Goal: Communication & Community: Answer question/provide support

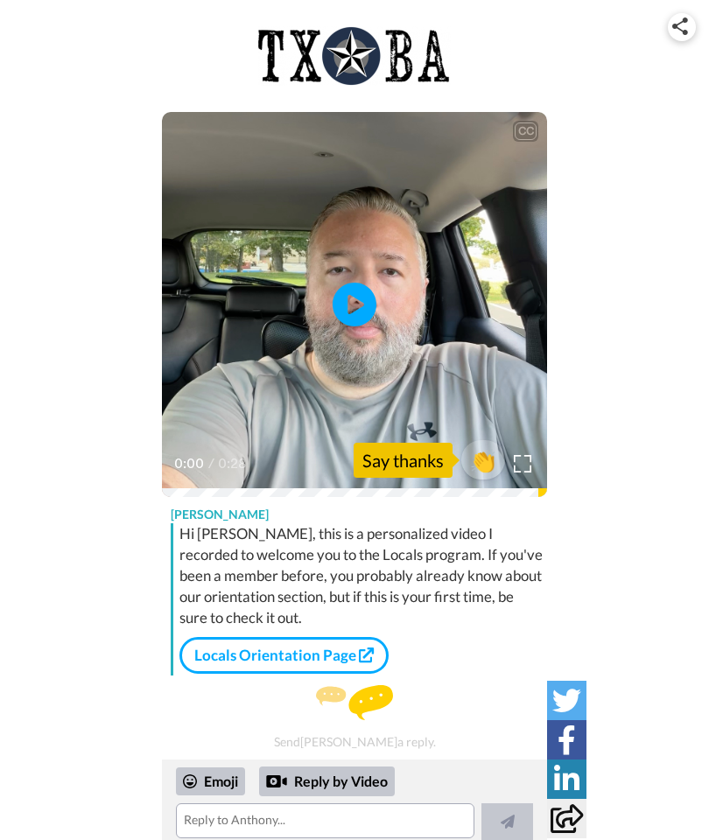
click at [352, 341] on icon "Play/Pause" at bounding box center [355, 304] width 44 height 79
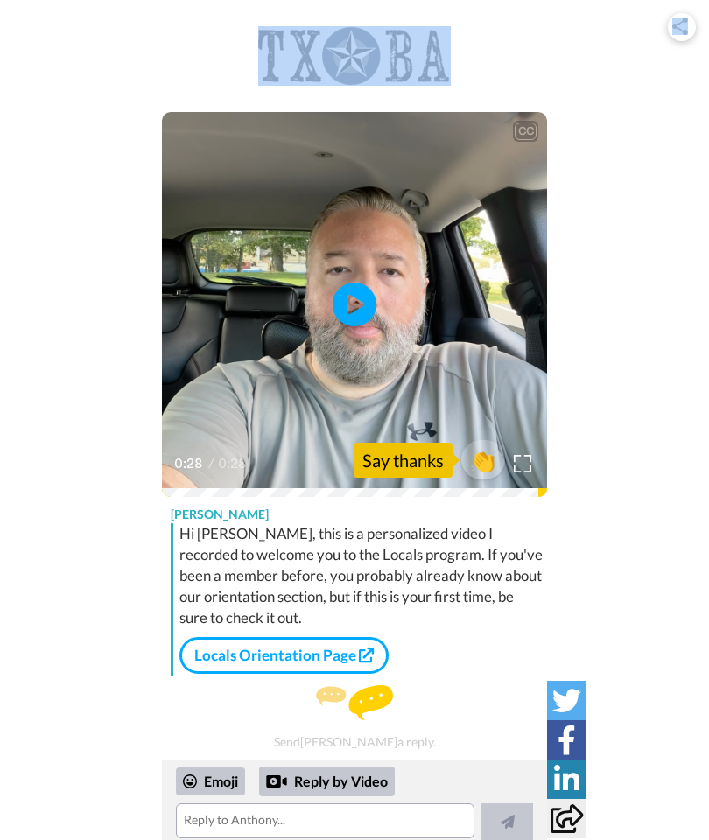
click at [370, 779] on div "Reply by Video" at bounding box center [327, 782] width 136 height 30
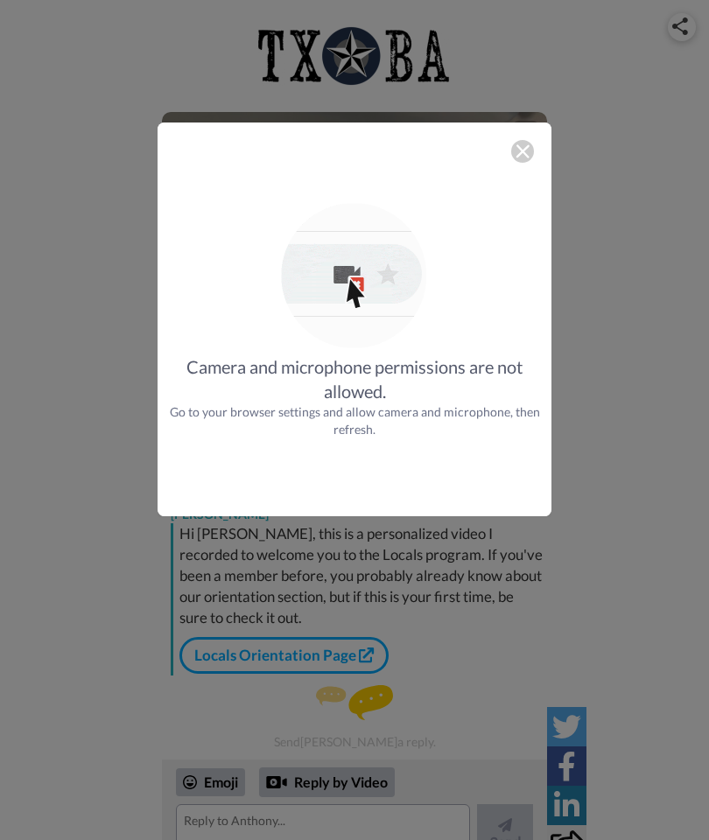
click at [352, 275] on img at bounding box center [355, 277] width 154 height 154
click at [657, 442] on div "Camera and microphone permissions are not allowed. Go to your browser settings …" at bounding box center [354, 420] width 709 height 840
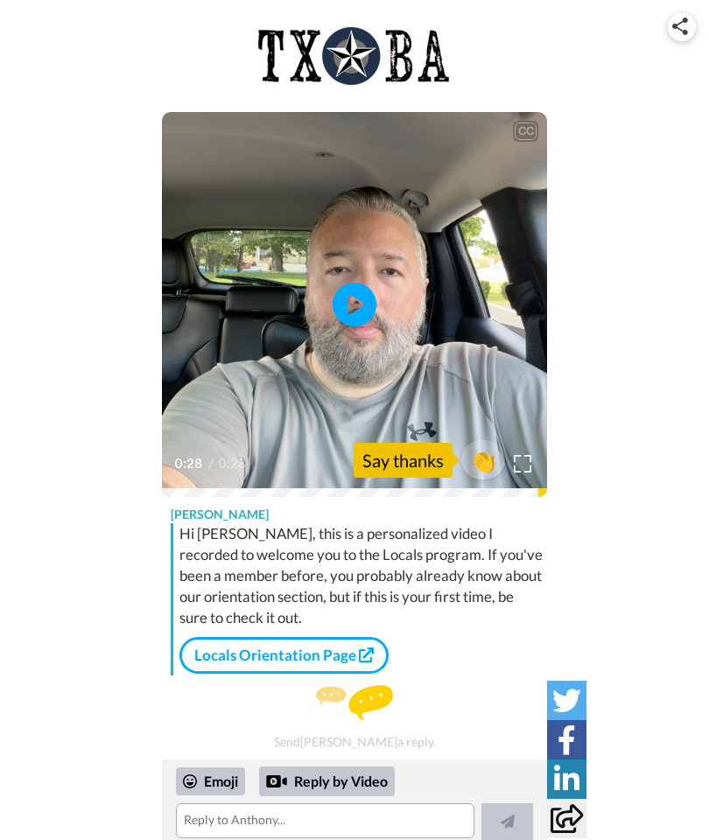
click at [317, 778] on div "Reply by Video" at bounding box center [327, 782] width 136 height 30
click at [336, 777] on div "Reply by Video" at bounding box center [327, 782] width 136 height 30
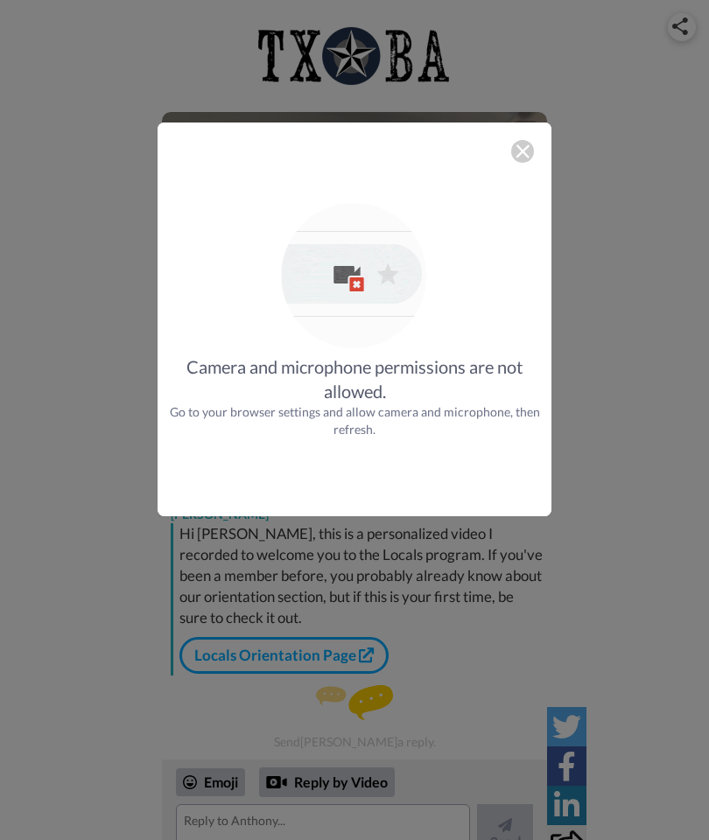
click at [370, 278] on img at bounding box center [355, 277] width 154 height 154
click at [418, 399] on div "Camera and microphone permissions are not allowed." at bounding box center [355, 379] width 394 height 49
click at [524, 144] on img at bounding box center [523, 151] width 14 height 14
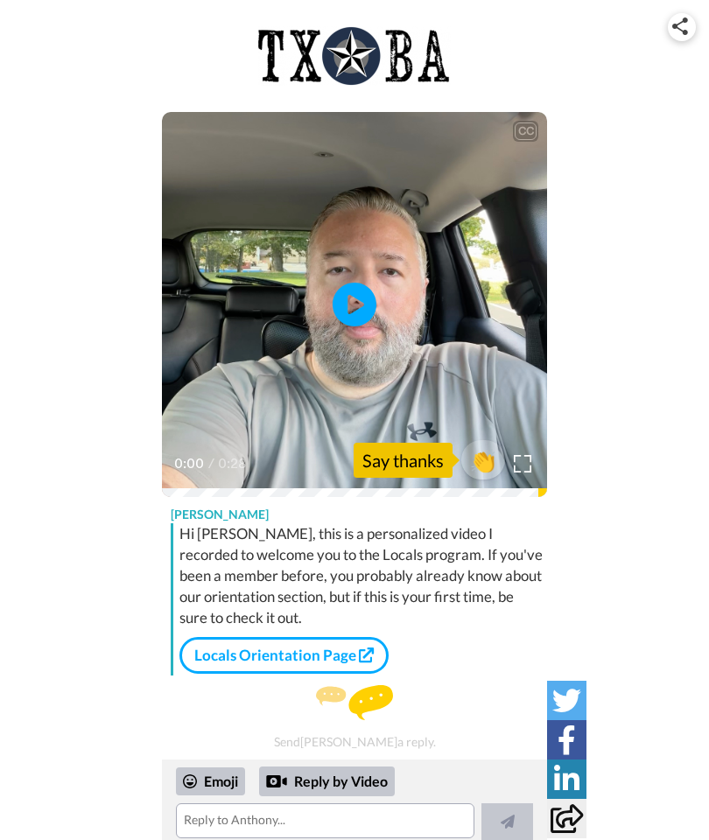
click at [346, 776] on div "Reply by Video" at bounding box center [327, 782] width 136 height 30
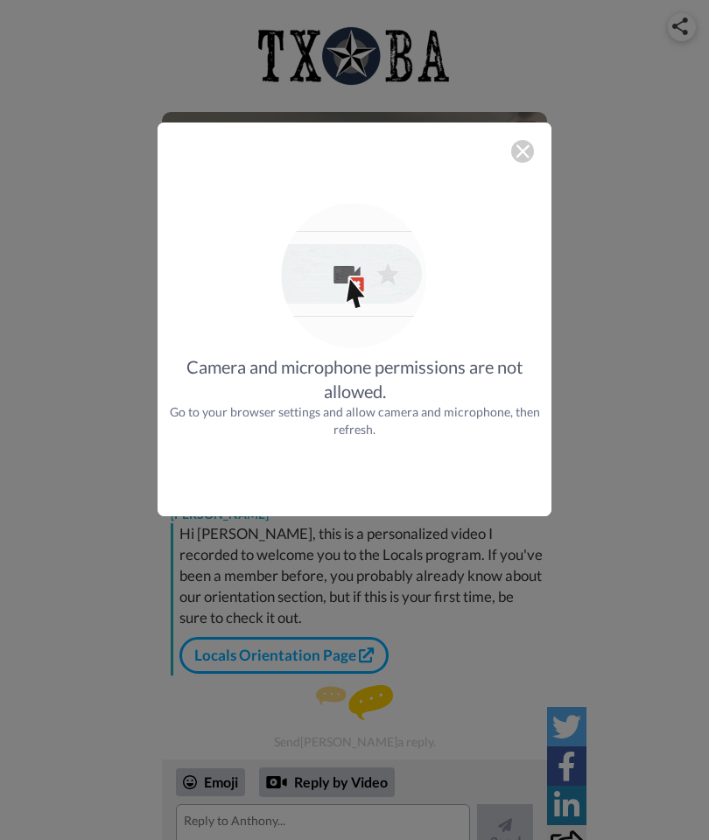
click at [533, 153] on div at bounding box center [522, 151] width 23 height 23
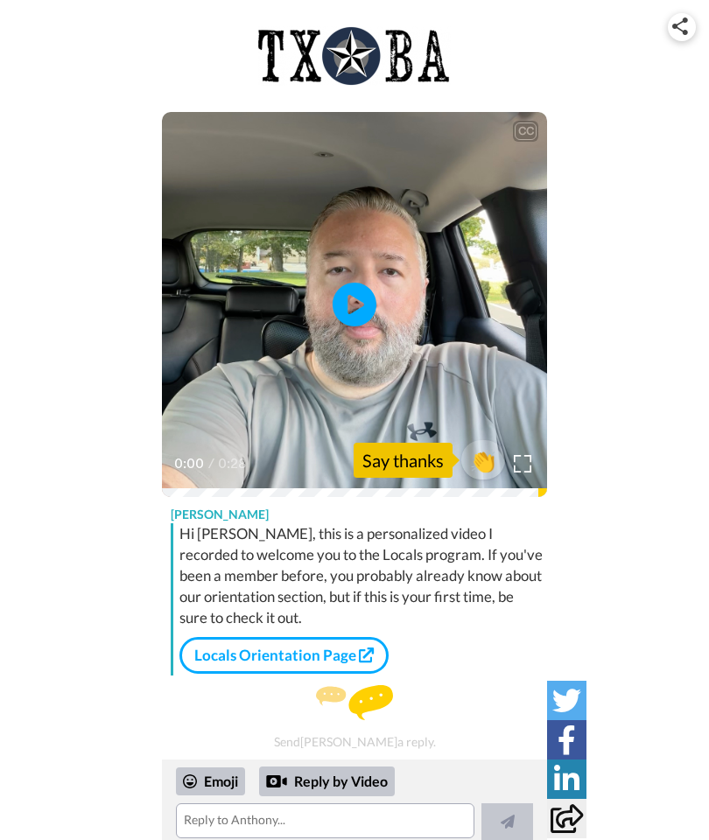
click at [328, 645] on link "Locals Orientation Page" at bounding box center [283, 655] width 209 height 37
click at [334, 780] on div "Reply by Video" at bounding box center [327, 782] width 136 height 30
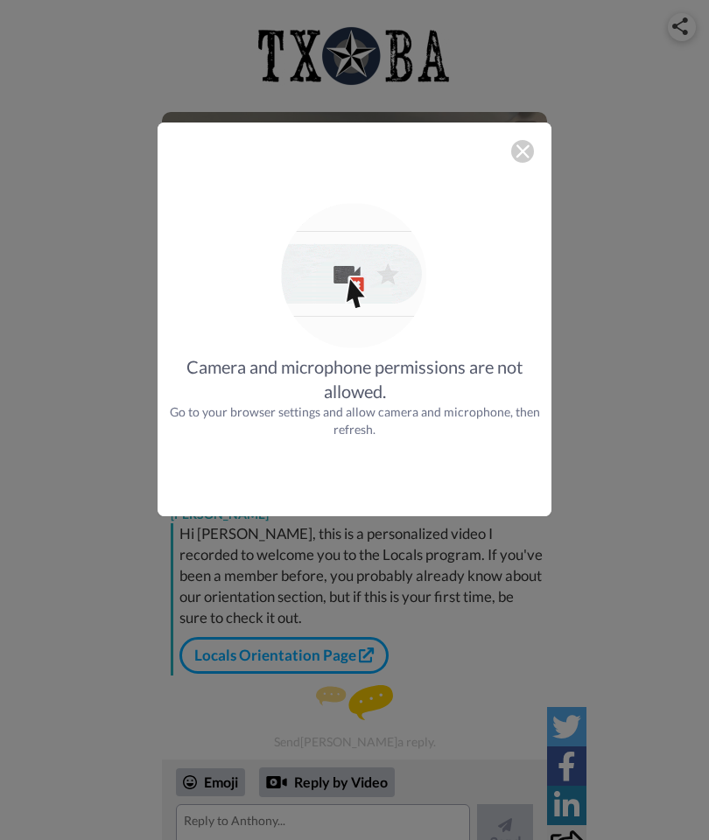
click at [564, 508] on div "Camera and microphone permissions are not allowed. Go to your browser settings …" at bounding box center [354, 328] width 429 height 446
click at [634, 390] on div "Camera and microphone permissions are not allowed. Go to your browser settings …" at bounding box center [354, 420] width 709 height 840
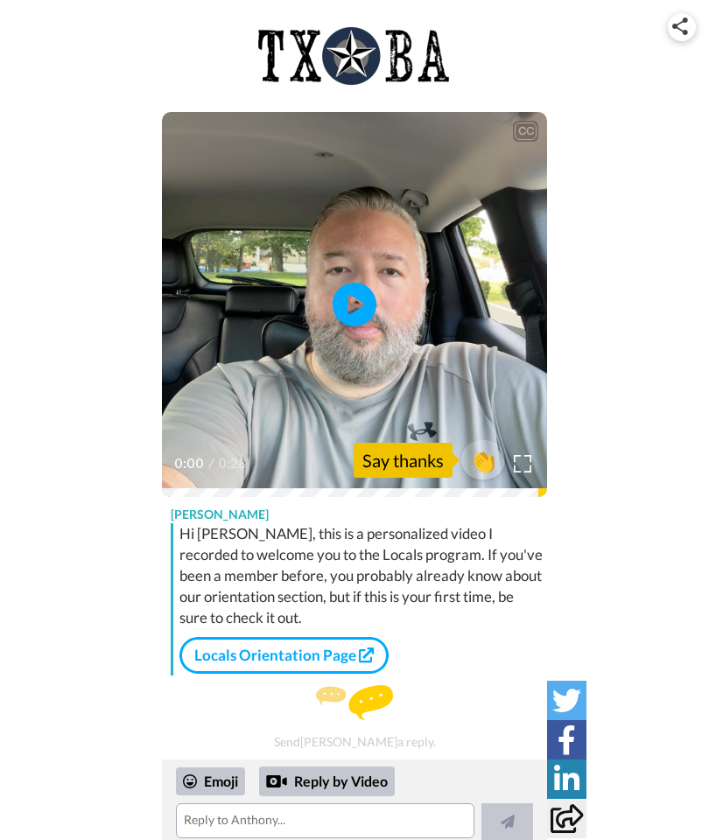
click at [347, 776] on div "Reply by Video" at bounding box center [327, 782] width 136 height 30
click at [368, 783] on div "Reply by Video" at bounding box center [327, 782] width 136 height 30
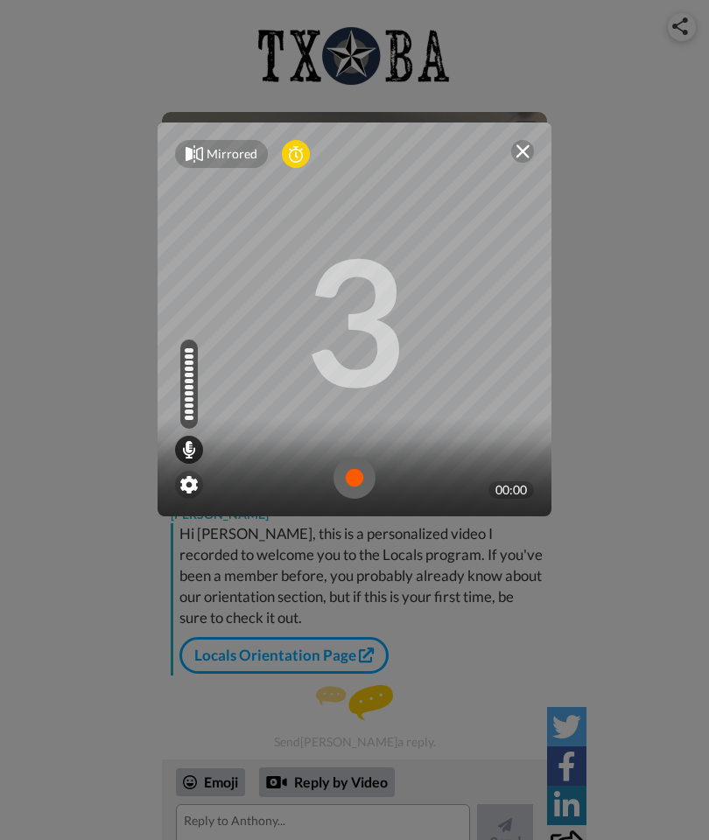
click at [361, 487] on img at bounding box center [355, 478] width 42 height 42
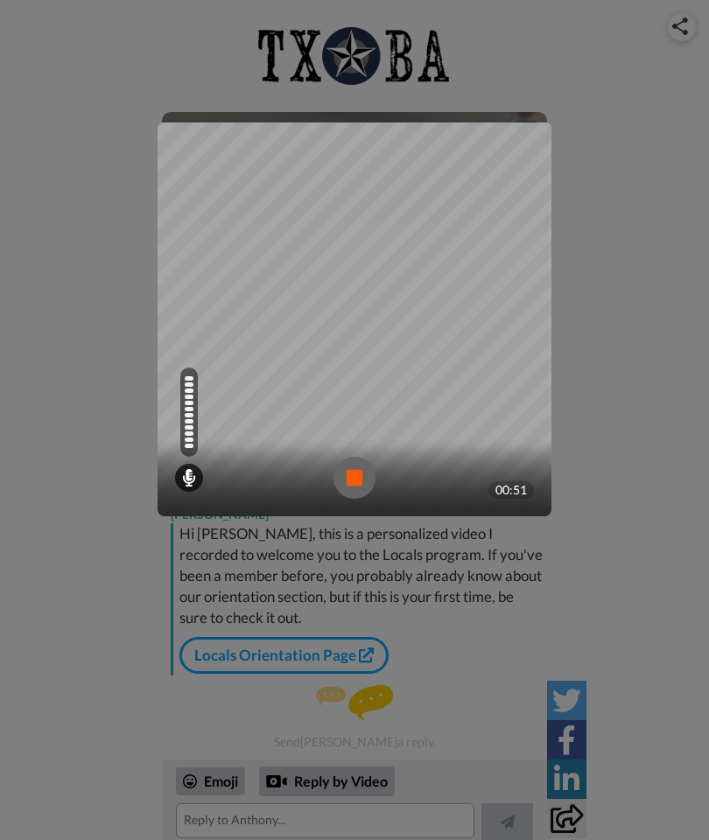
click at [364, 480] on img at bounding box center [355, 478] width 42 height 42
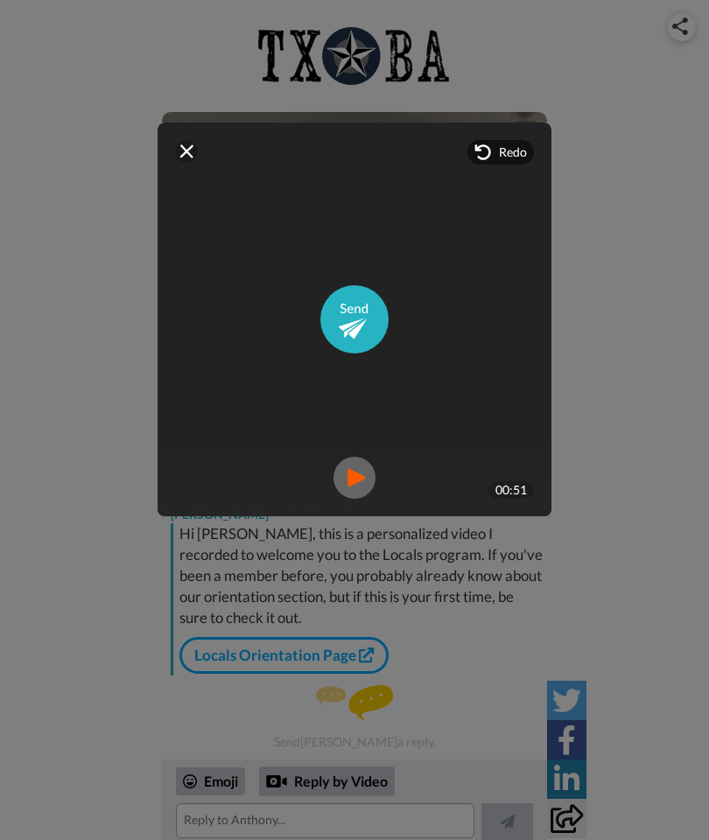
click at [361, 474] on img at bounding box center [355, 478] width 42 height 42
click at [367, 321] on img at bounding box center [354, 319] width 68 height 68
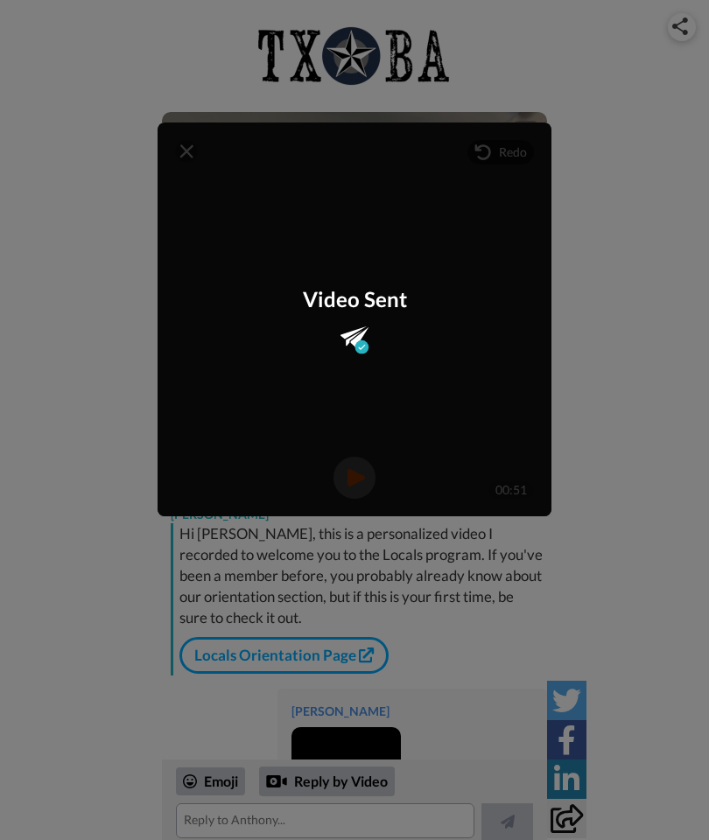
scroll to position [113, 0]
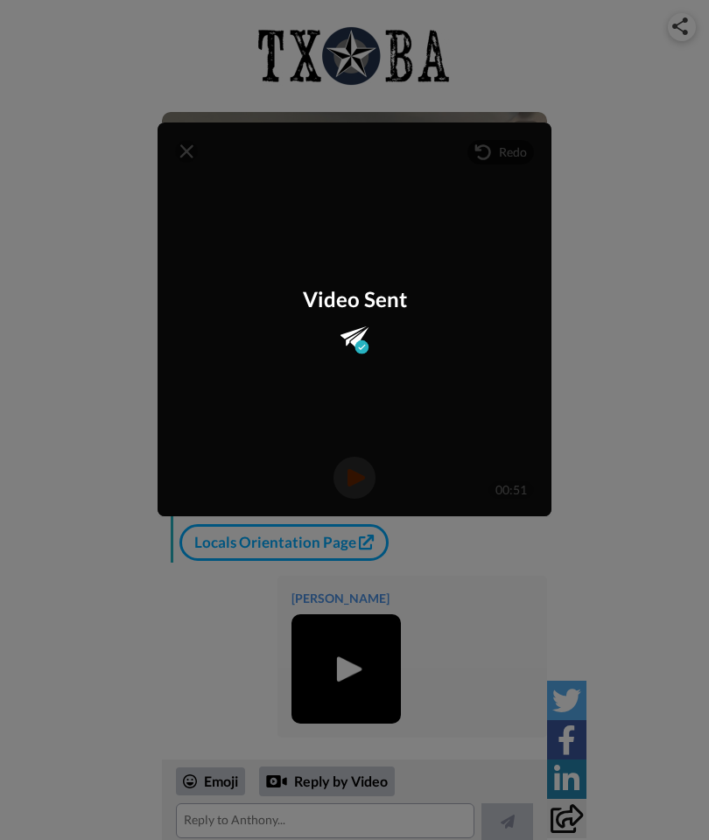
click at [199, 146] on div "Video Sent" at bounding box center [355, 320] width 394 height 394
click at [629, 406] on div "Mirrored Redo 3 00:51 Video Sent" at bounding box center [354, 420] width 709 height 840
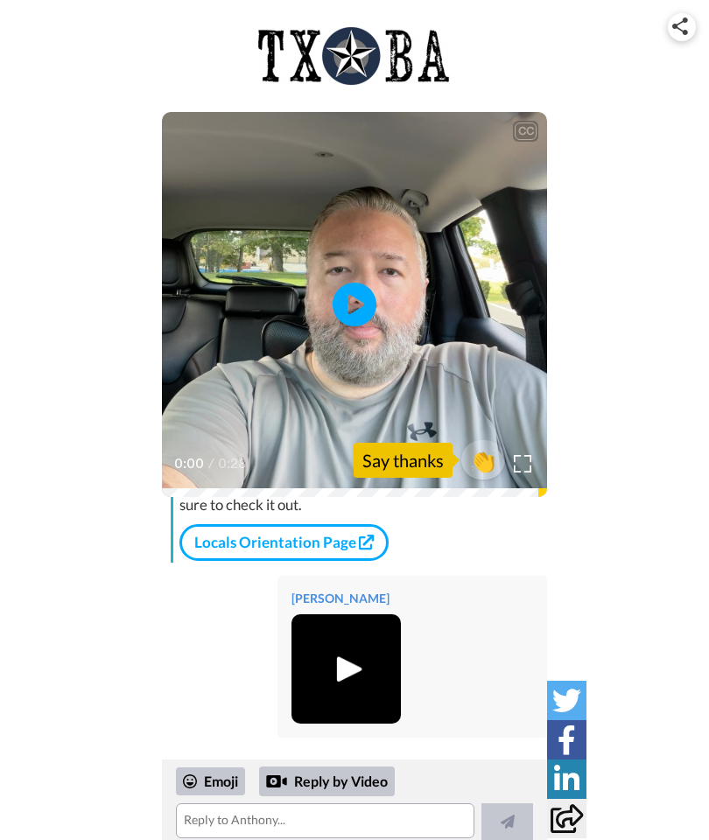
click at [359, 660] on img at bounding box center [346, 669] width 48 height 48
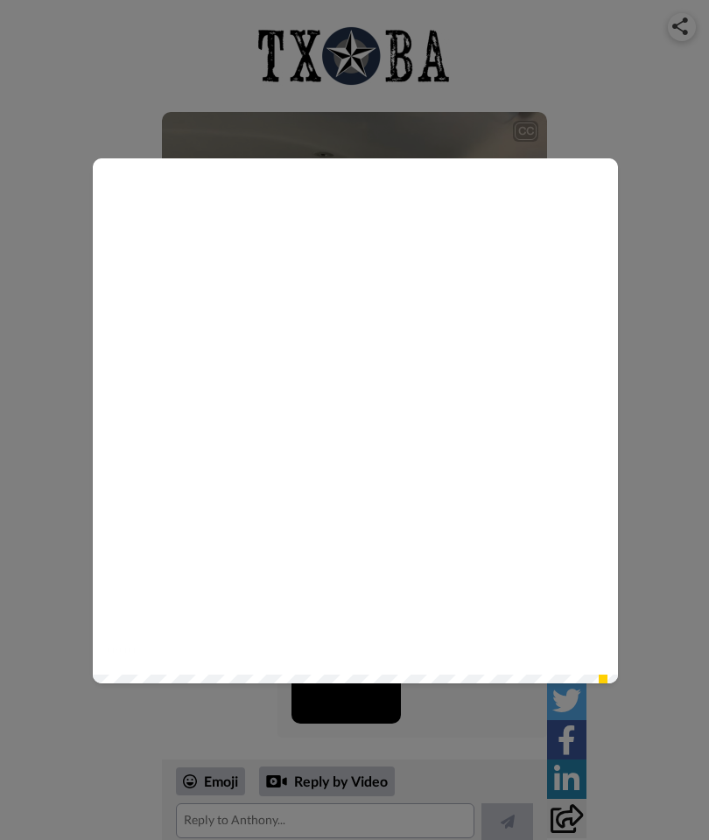
click at [369, 413] on icon at bounding box center [356, 421] width 44 height 44
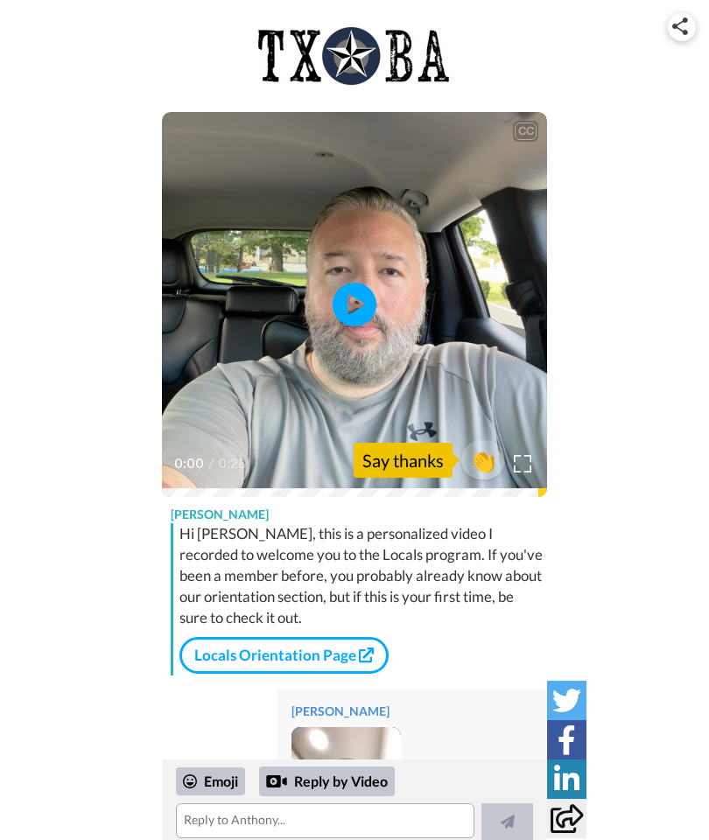
click at [363, 727] on img at bounding box center [346, 781] width 109 height 109
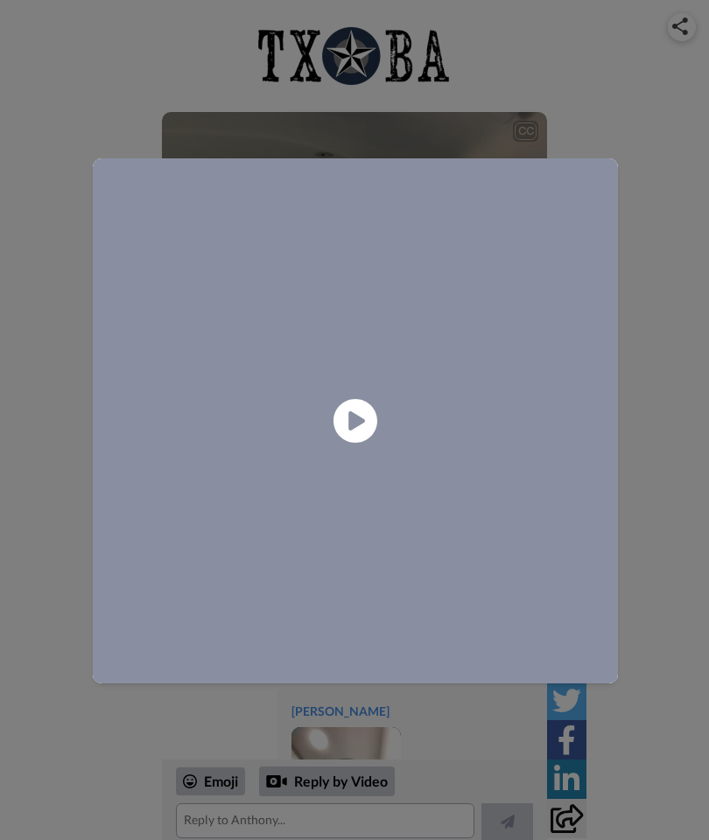
click at [374, 411] on icon at bounding box center [356, 421] width 44 height 44
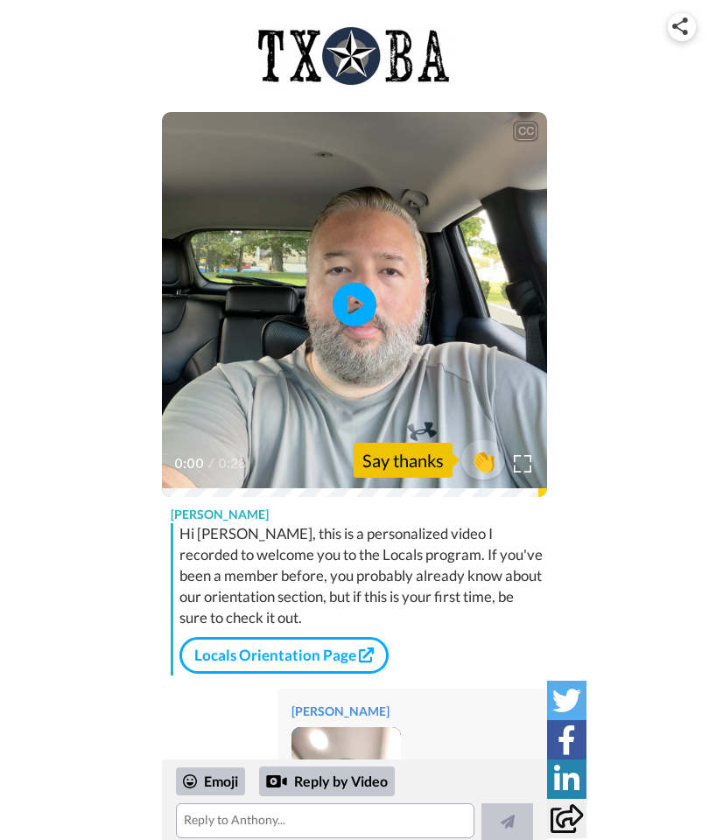
click at [328, 64] on img at bounding box center [354, 56] width 193 height 60
